Goal: Browse casually: Explore the website without a specific task or goal

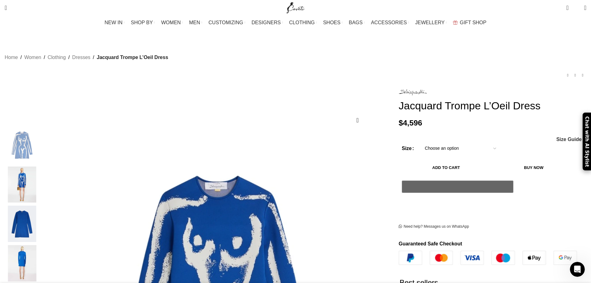
scroll to position [0, 131]
click at [579, 71] on link "Next product" at bounding box center [582, 74] width 7 height 7
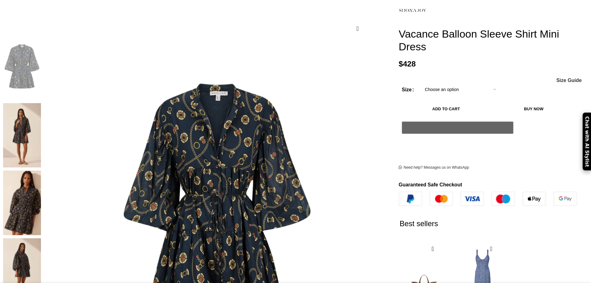
scroll to position [93, 0]
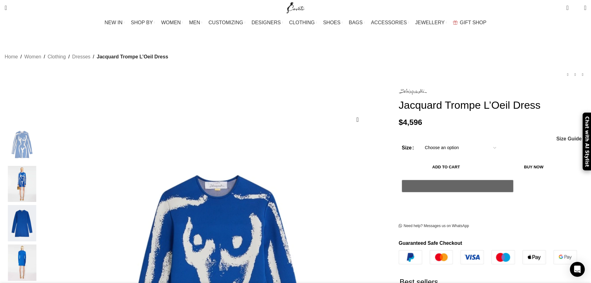
scroll to position [0, 65]
